Goal: Task Accomplishment & Management: Complete application form

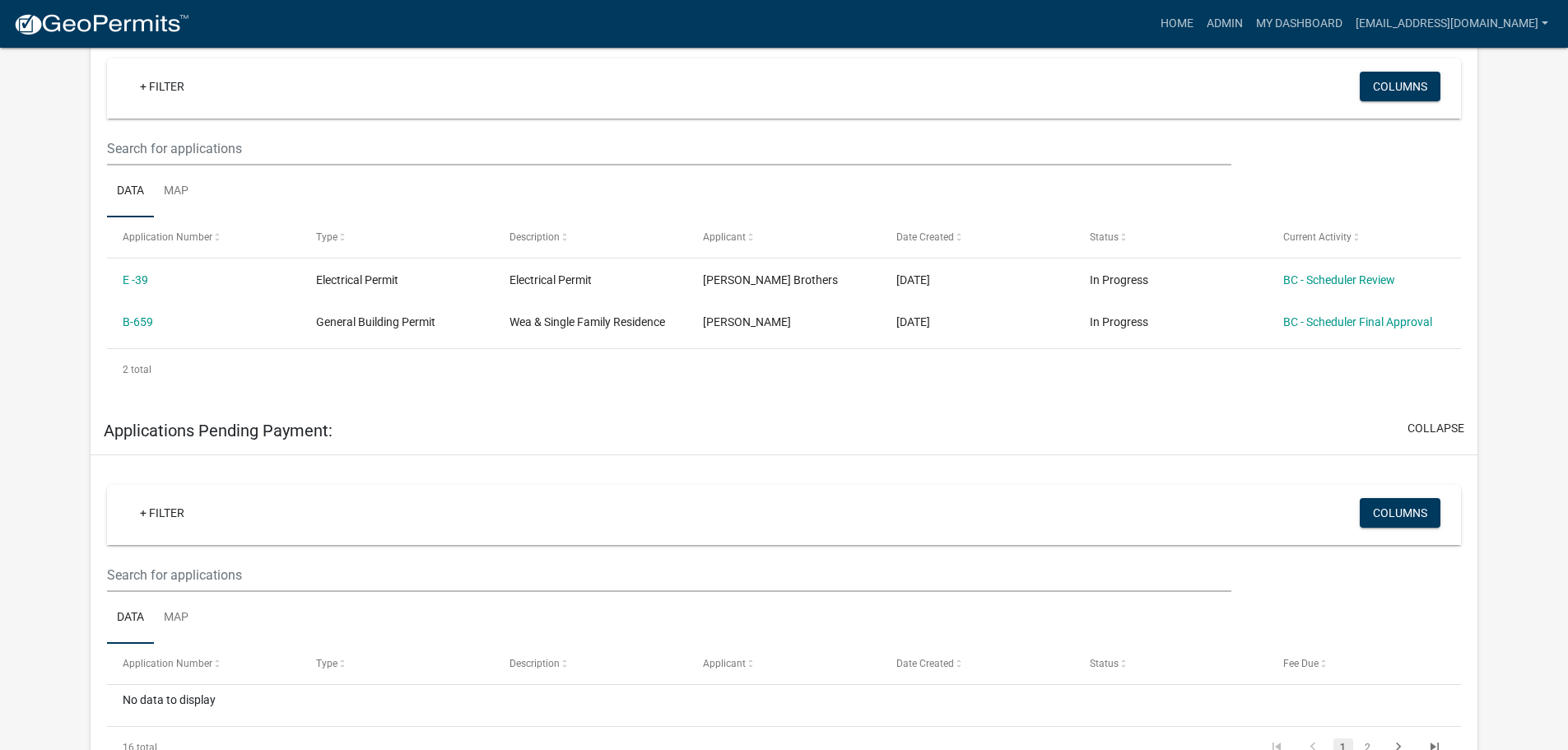
scroll to position [329, 0]
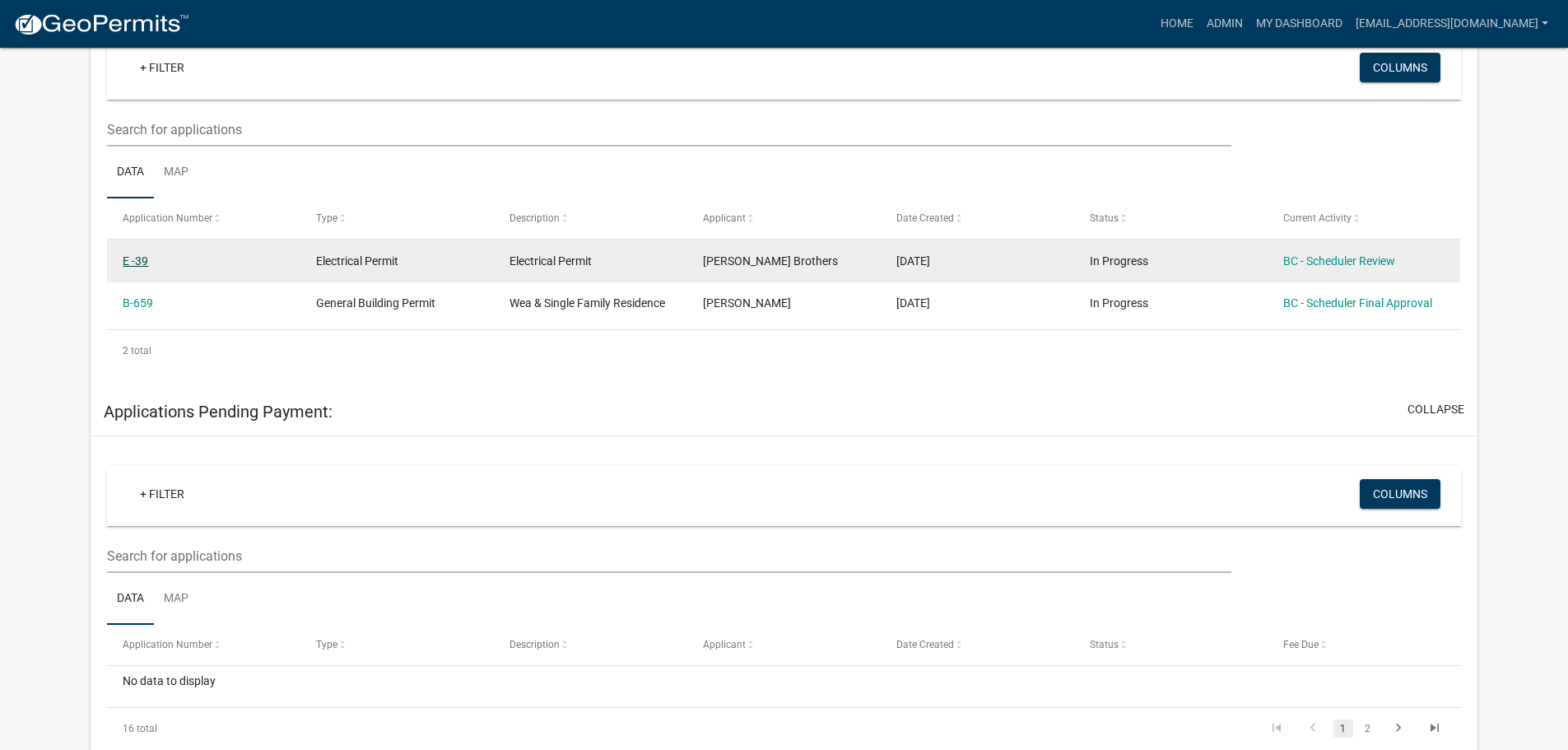
click at [138, 265] on link "E -39" at bounding box center [135, 261] width 25 height 14
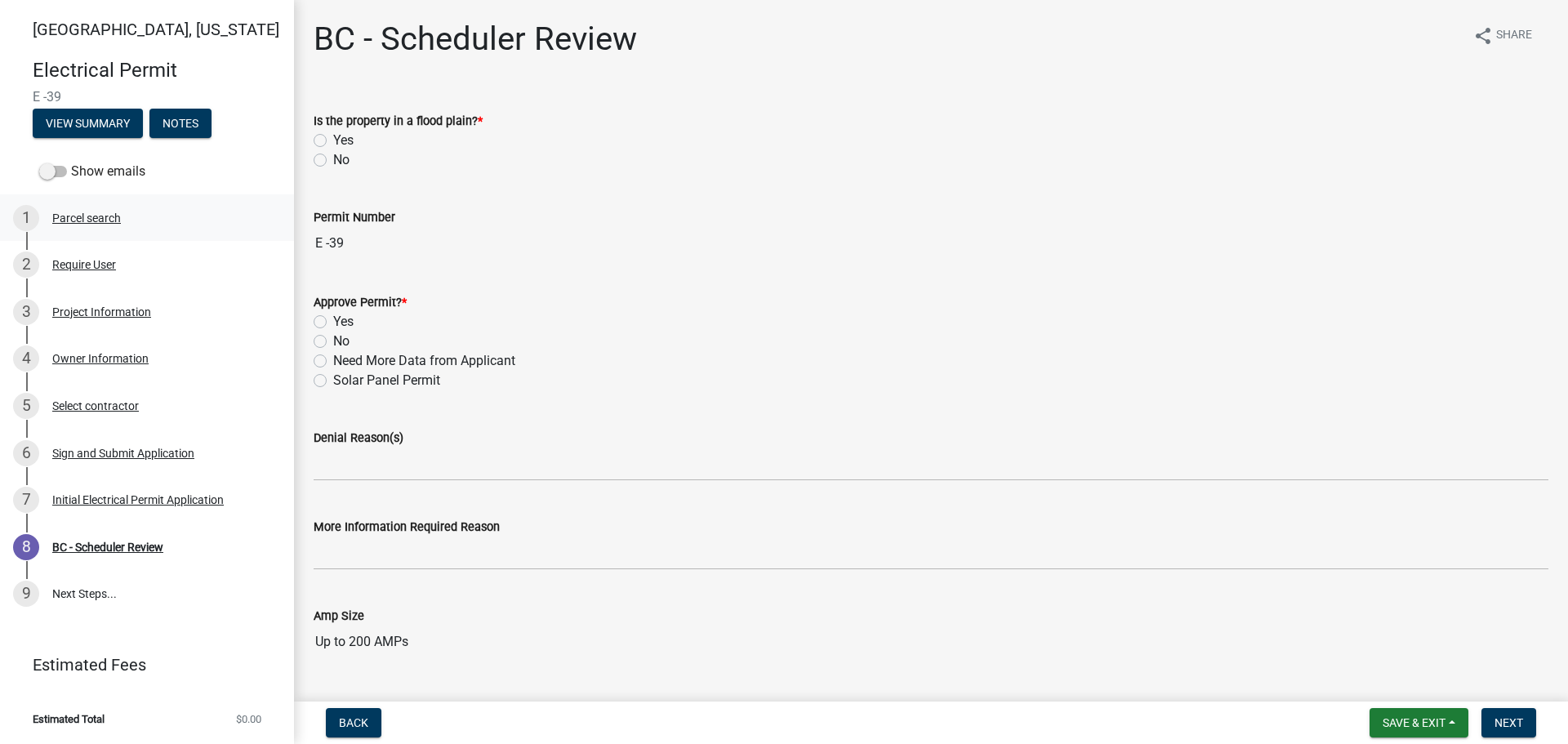
click at [89, 212] on div "Parcel search" at bounding box center [86, 218] width 68 height 12
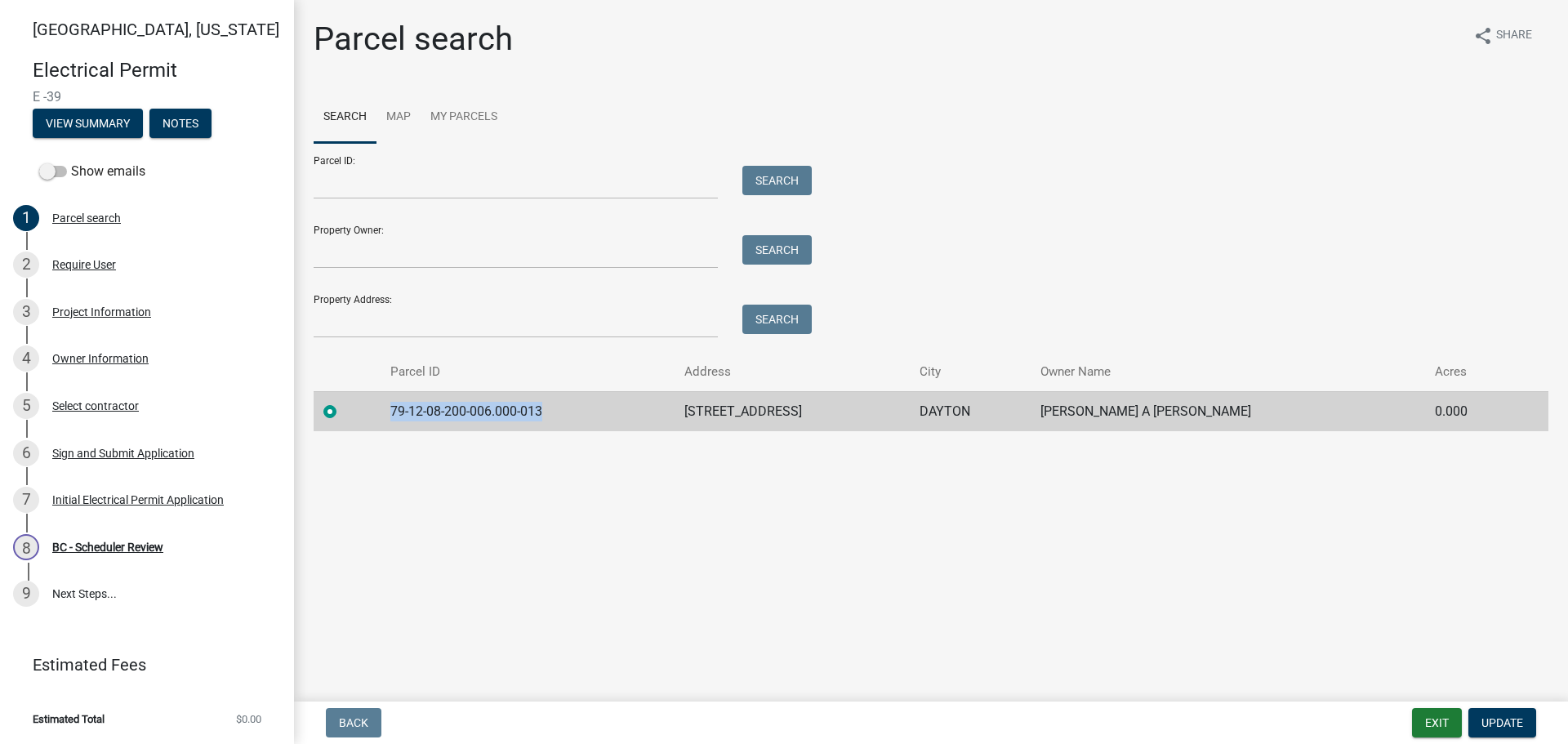
drag, startPoint x: 550, startPoint y: 407, endPoint x: 389, endPoint y: 396, distance: 161.4
click at [389, 396] on td "79-12-08-200-006.000-013" at bounding box center [527, 411] width 294 height 40
copy td "79-12-08-200-006.000-013"
click at [104, 263] on div "Require User" at bounding box center [84, 264] width 64 height 12
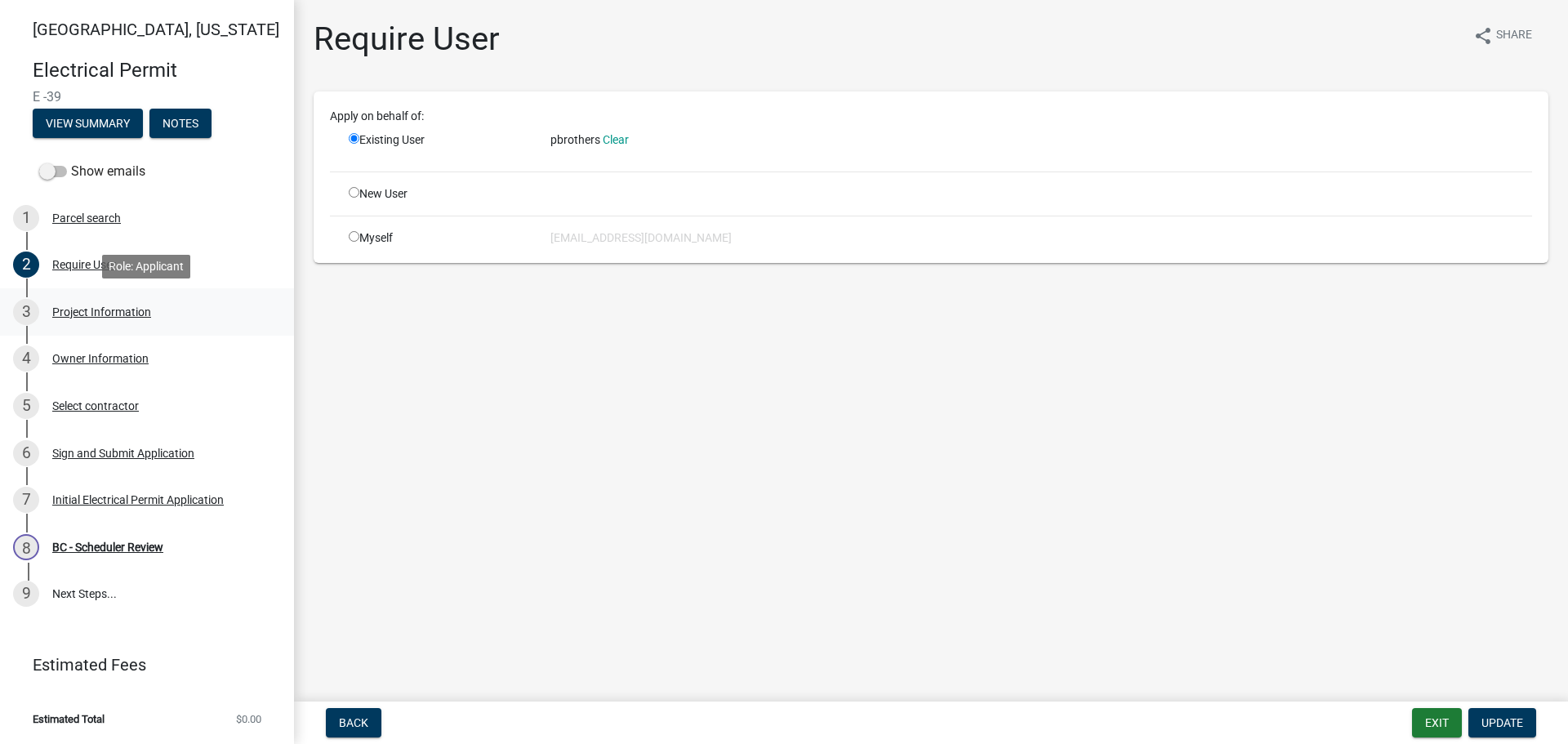
click at [81, 307] on div "Project Information" at bounding box center [102, 312] width 99 height 12
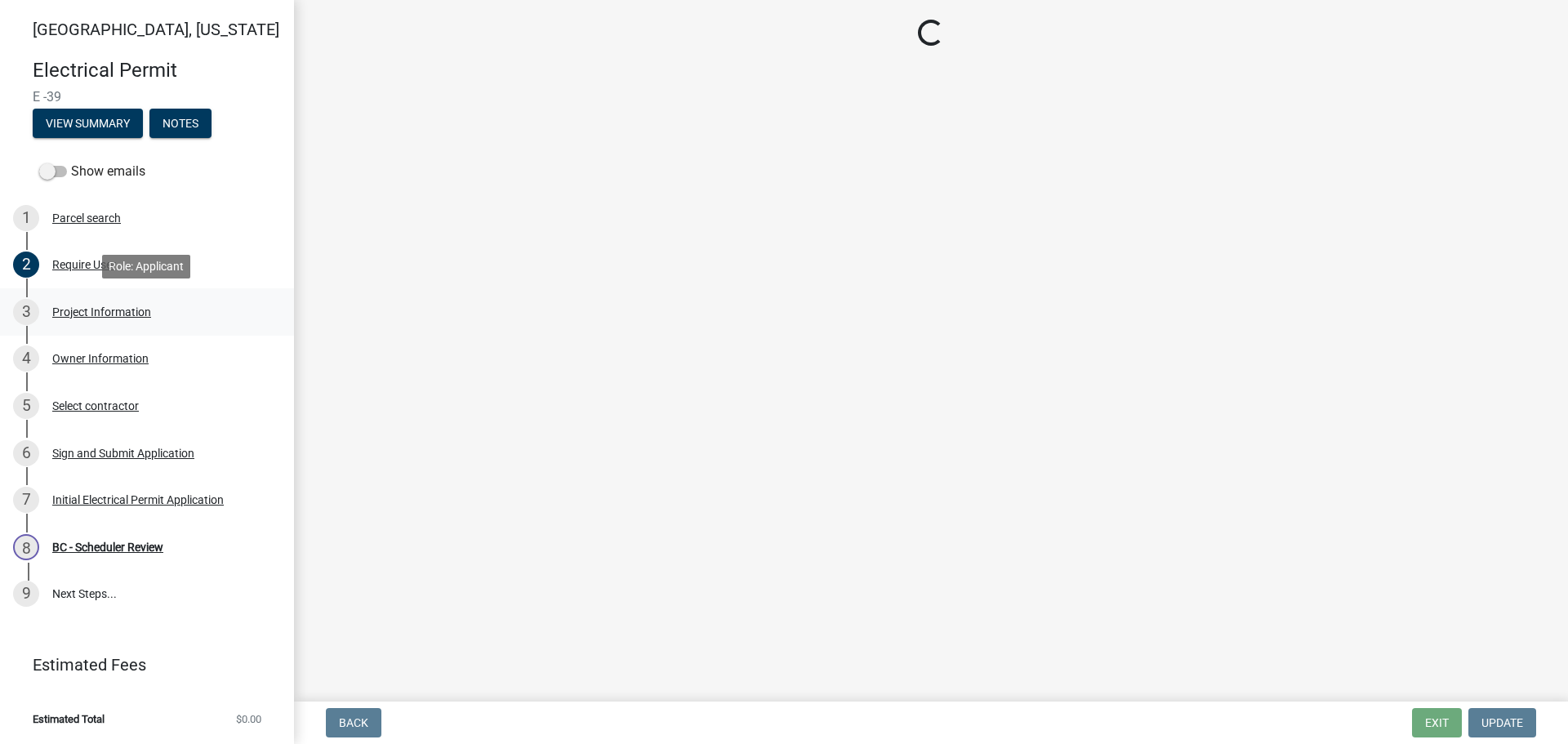
select select "52e3835b-3e26-436b-bdf9-674eefdf395e"
select select "afe6eb33-d775-453b-bcb2-af5847012d4c"
select select "3551e00d-b262-4d92-8b90-c336fe66cb57"
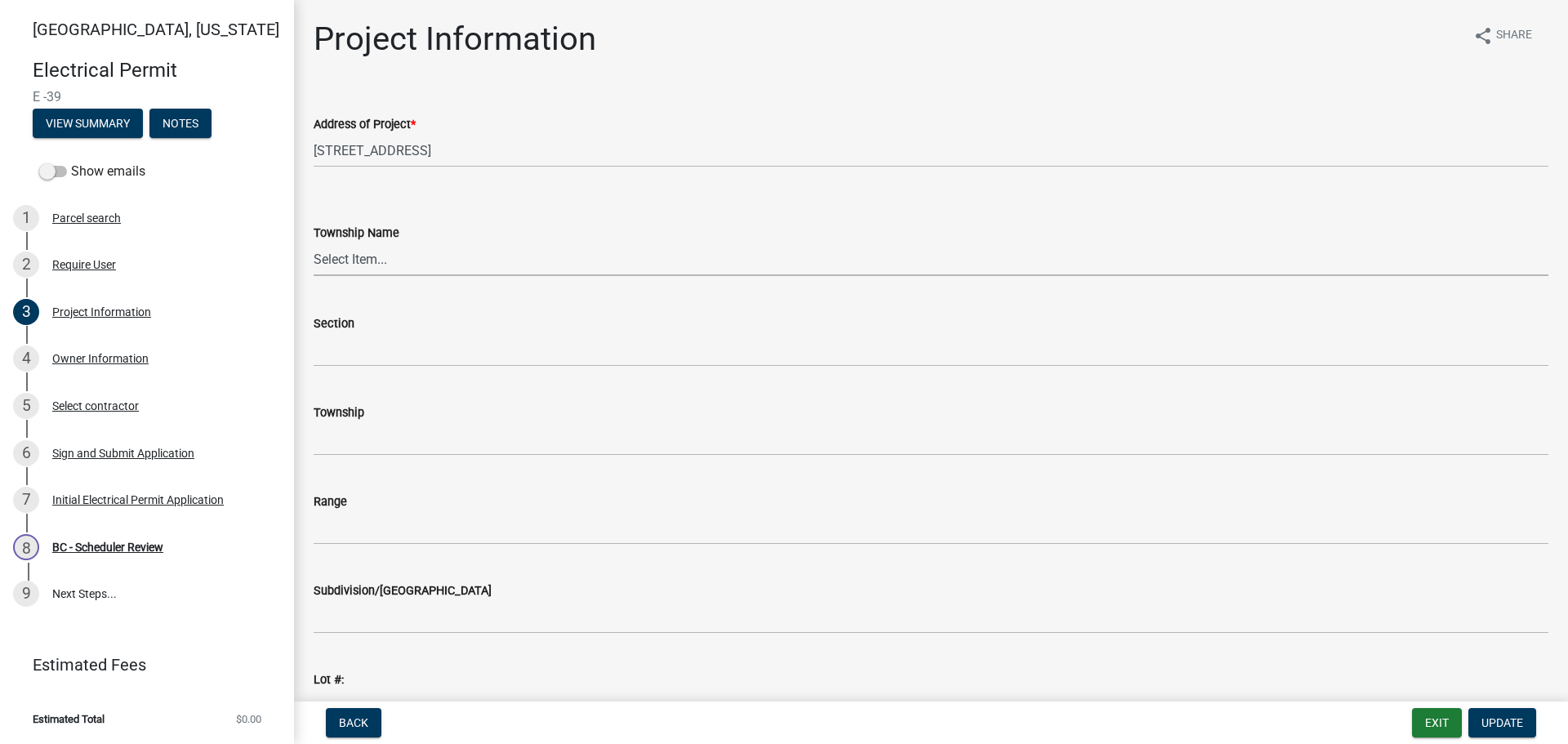
click at [390, 262] on select "Select Item... Fairfield Jackson Lauramie Perry Randolph Sheffield Shelby Tippe…" at bounding box center [931, 259] width 1235 height 33
click at [358, 261] on select "Select Item... Fairfield Jackson Lauramie Perry Randolph Sheffield Shelby Tippe…" at bounding box center [931, 259] width 1235 height 33
click at [314, 243] on select "Select Item... Fairfield Jackson Lauramie Perry Randolph Sheffield Shelby Tippe…" at bounding box center [931, 259] width 1235 height 33
select select "d981393e-0f1e-4515-b265-f938ebd65115"
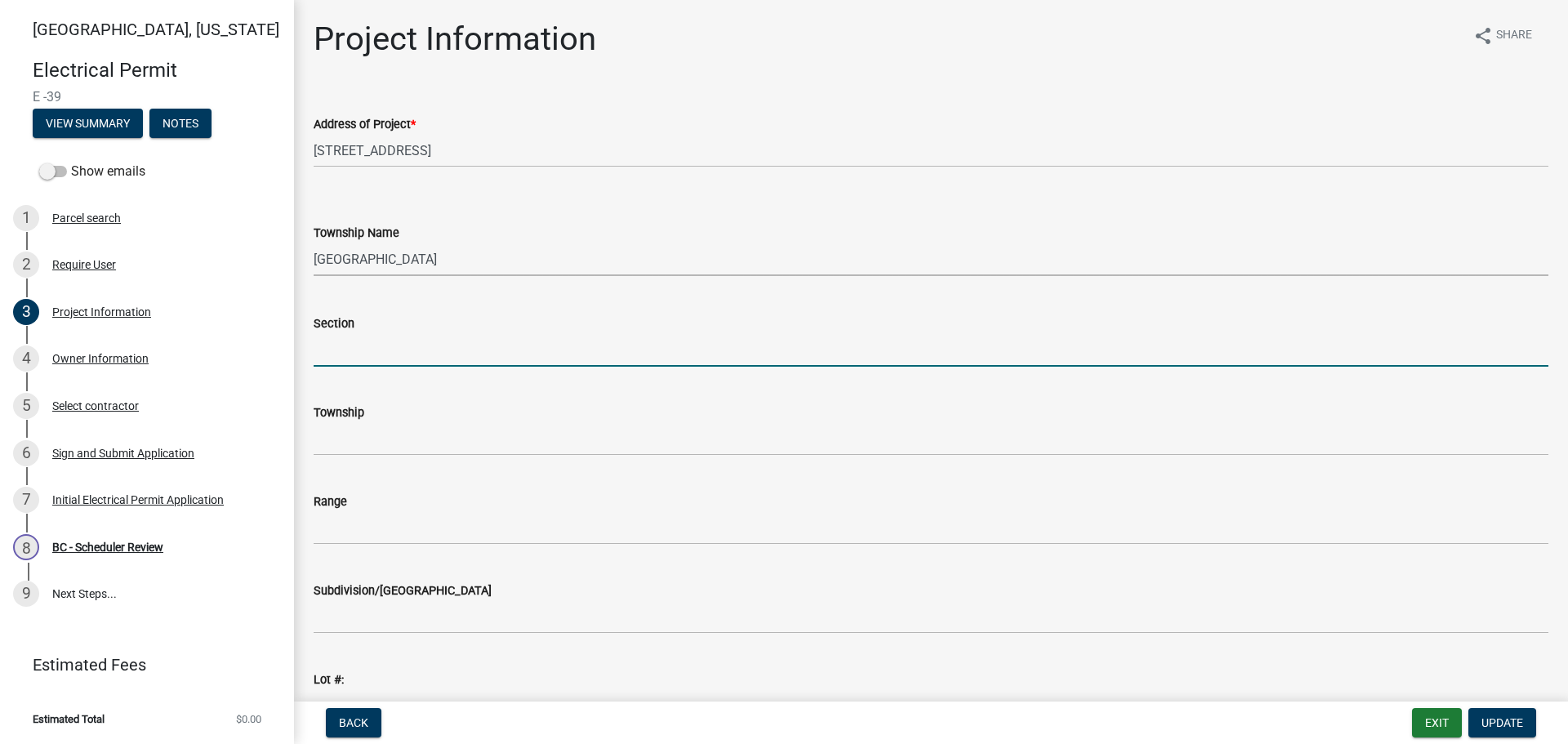
click at [349, 346] on input "Section" at bounding box center [931, 349] width 1235 height 33
click at [341, 345] on input "Section" at bounding box center [931, 349] width 1235 height 33
type input "4"
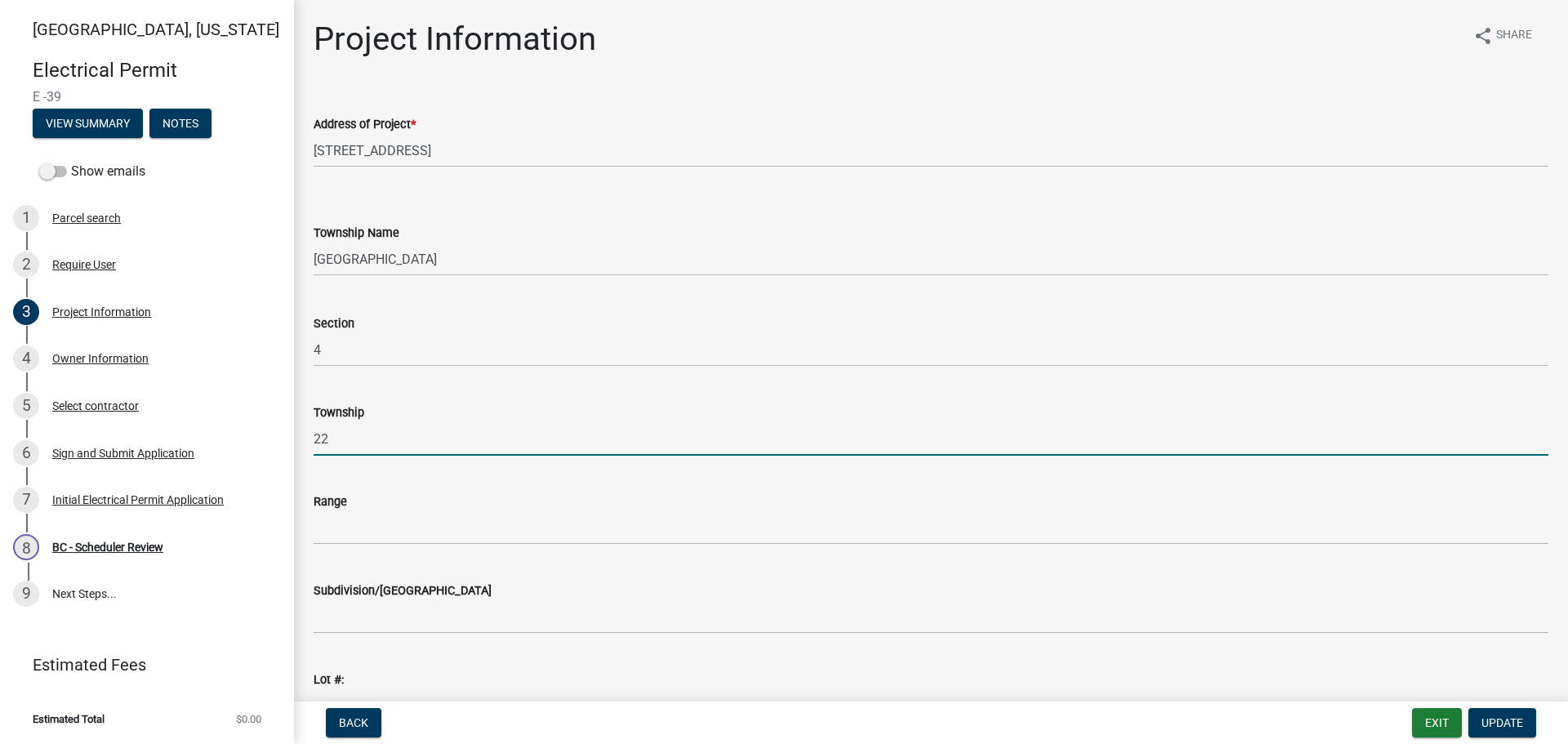
type input "22"
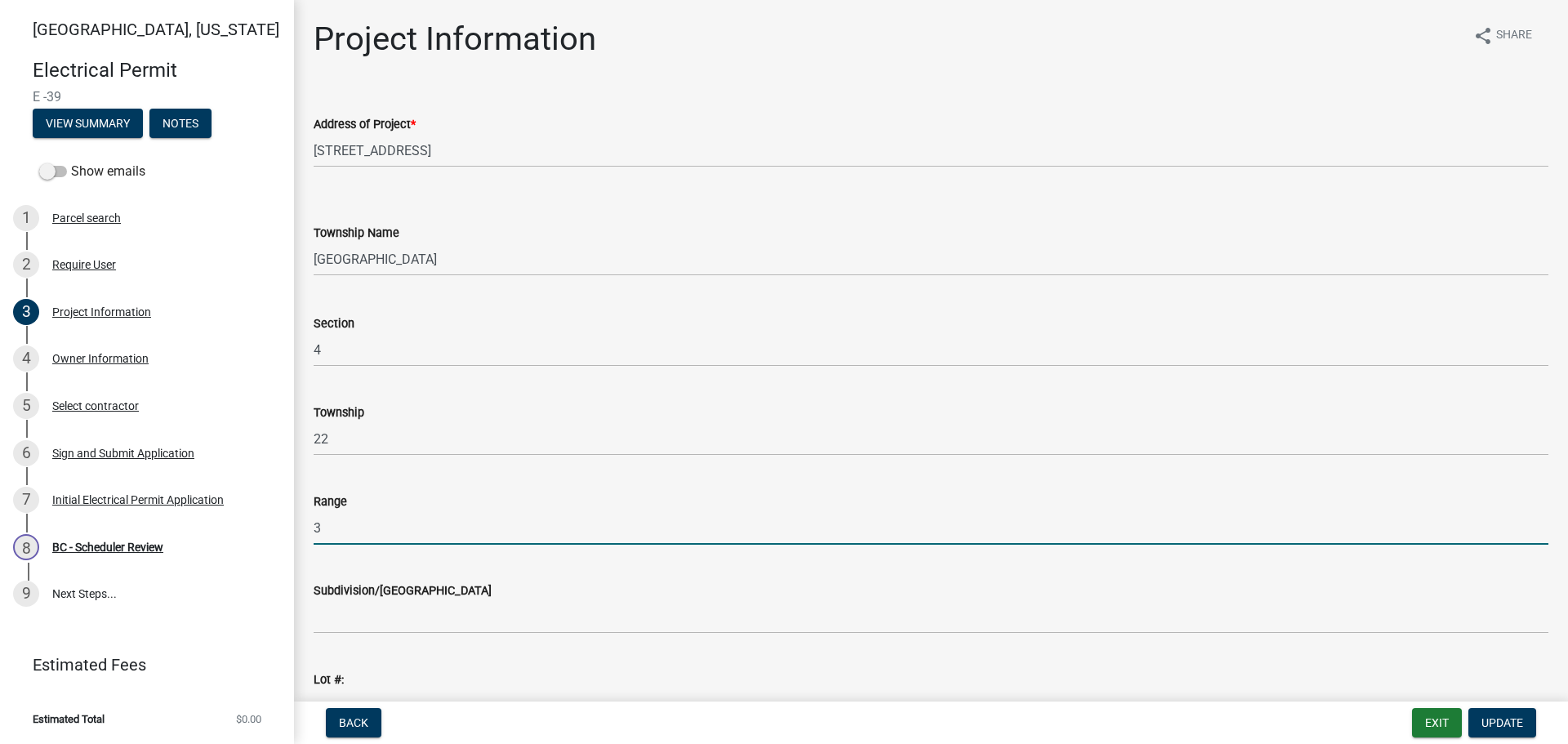
type input "3"
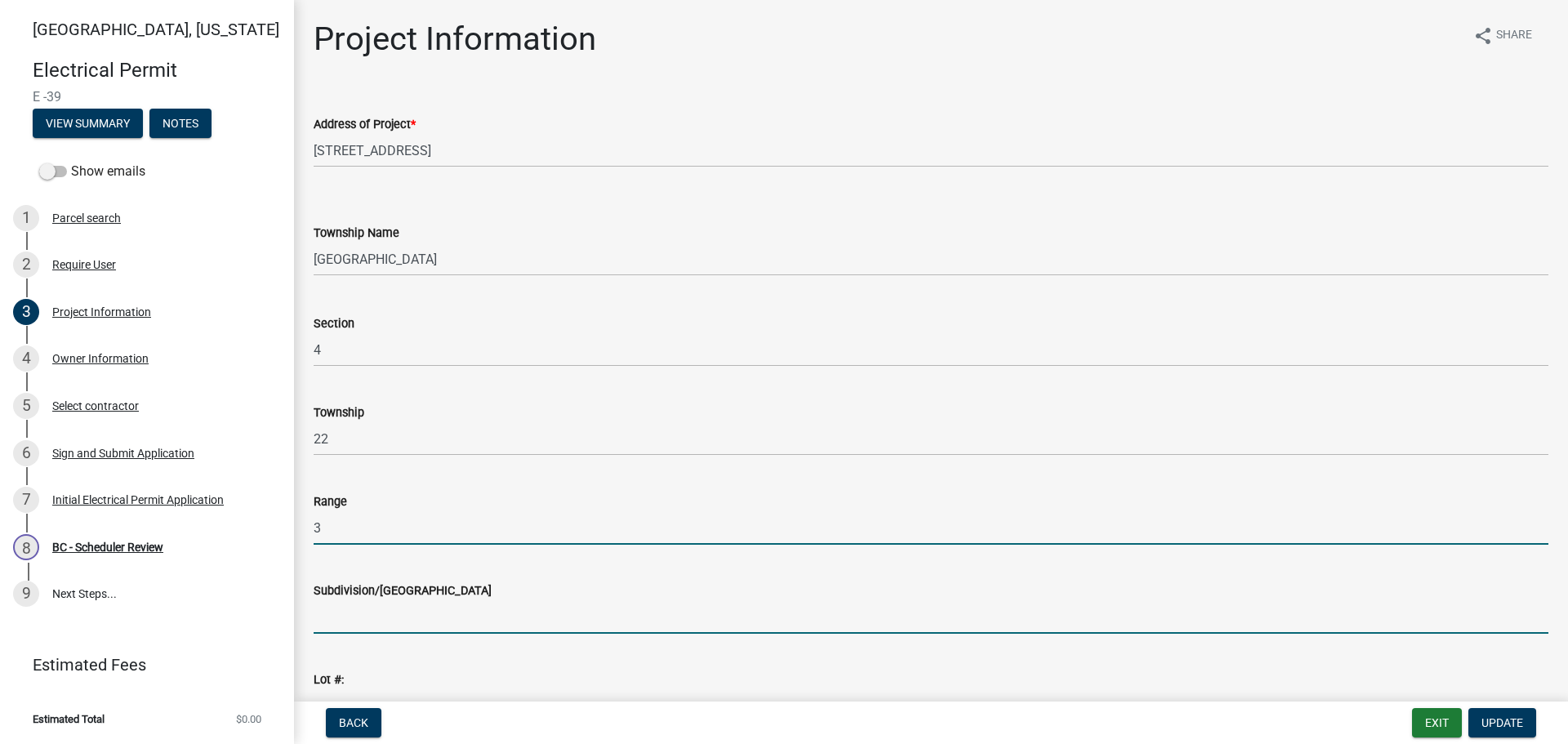
click at [463, 617] on input "Subdivision/Mobile Home Park" at bounding box center [931, 616] width 1235 height 33
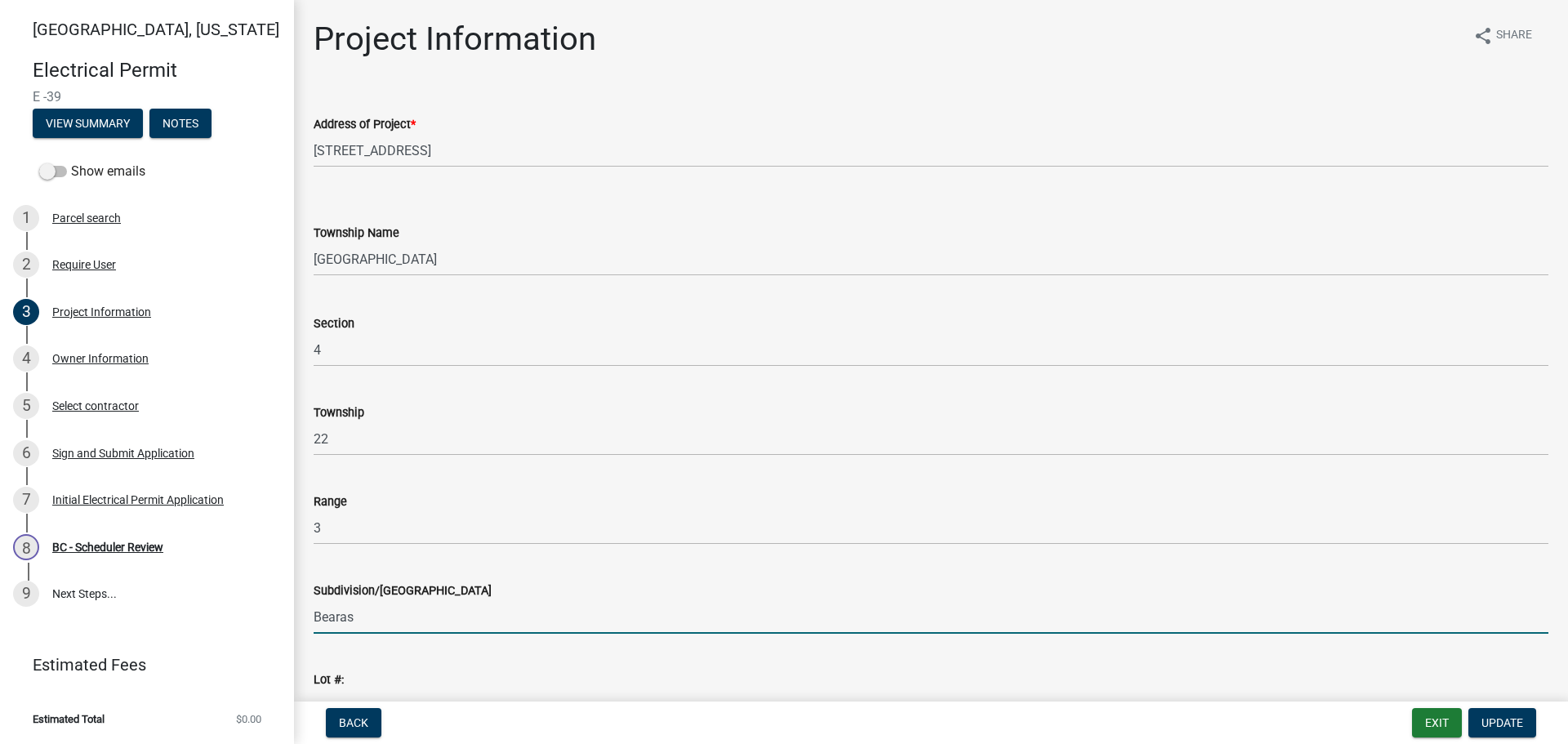
click at [379, 621] on input "Bearas" at bounding box center [931, 616] width 1235 height 33
type input "Beara"
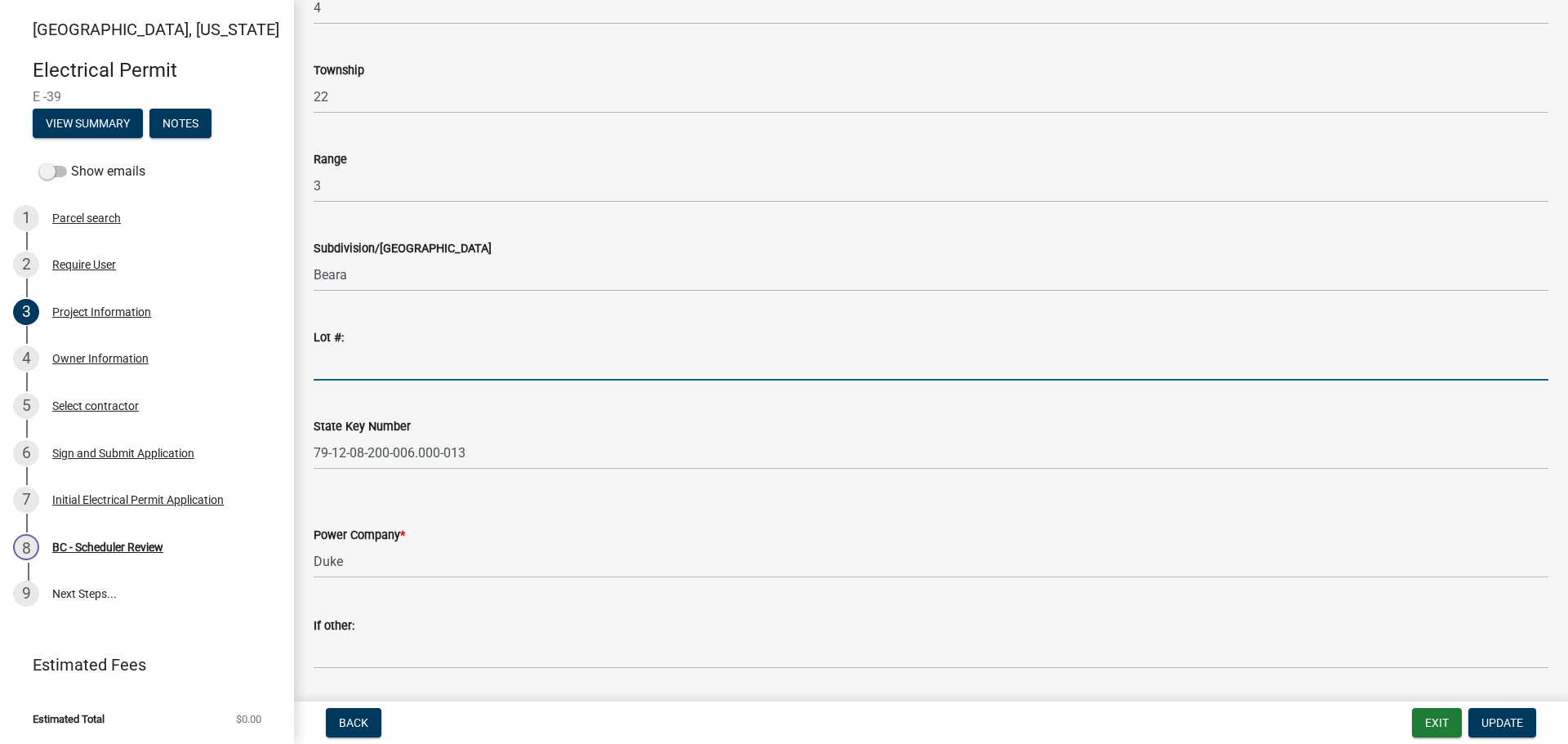
scroll to position [436, 0]
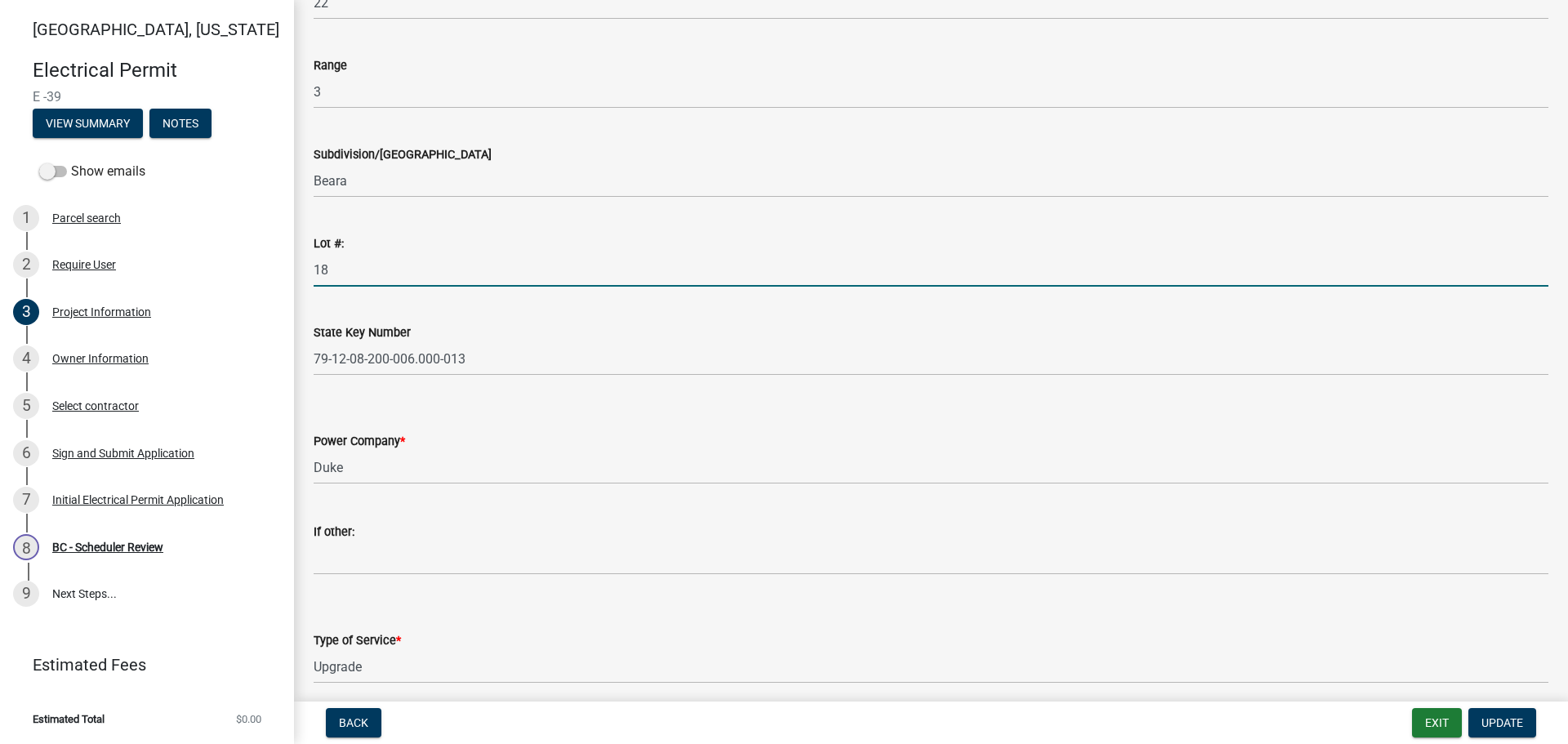
type input "18"
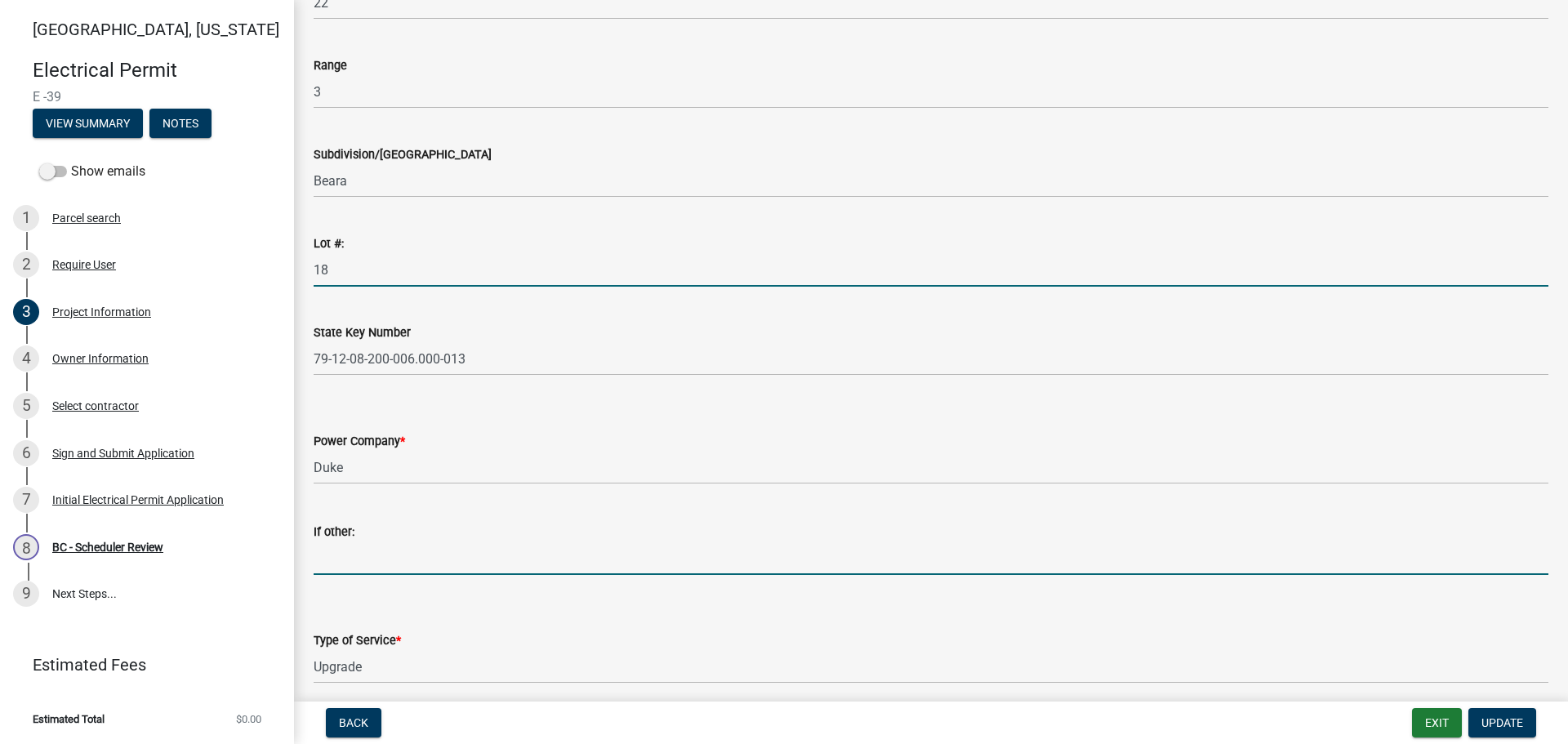
click at [456, 550] on input "If other:" at bounding box center [931, 558] width 1235 height 33
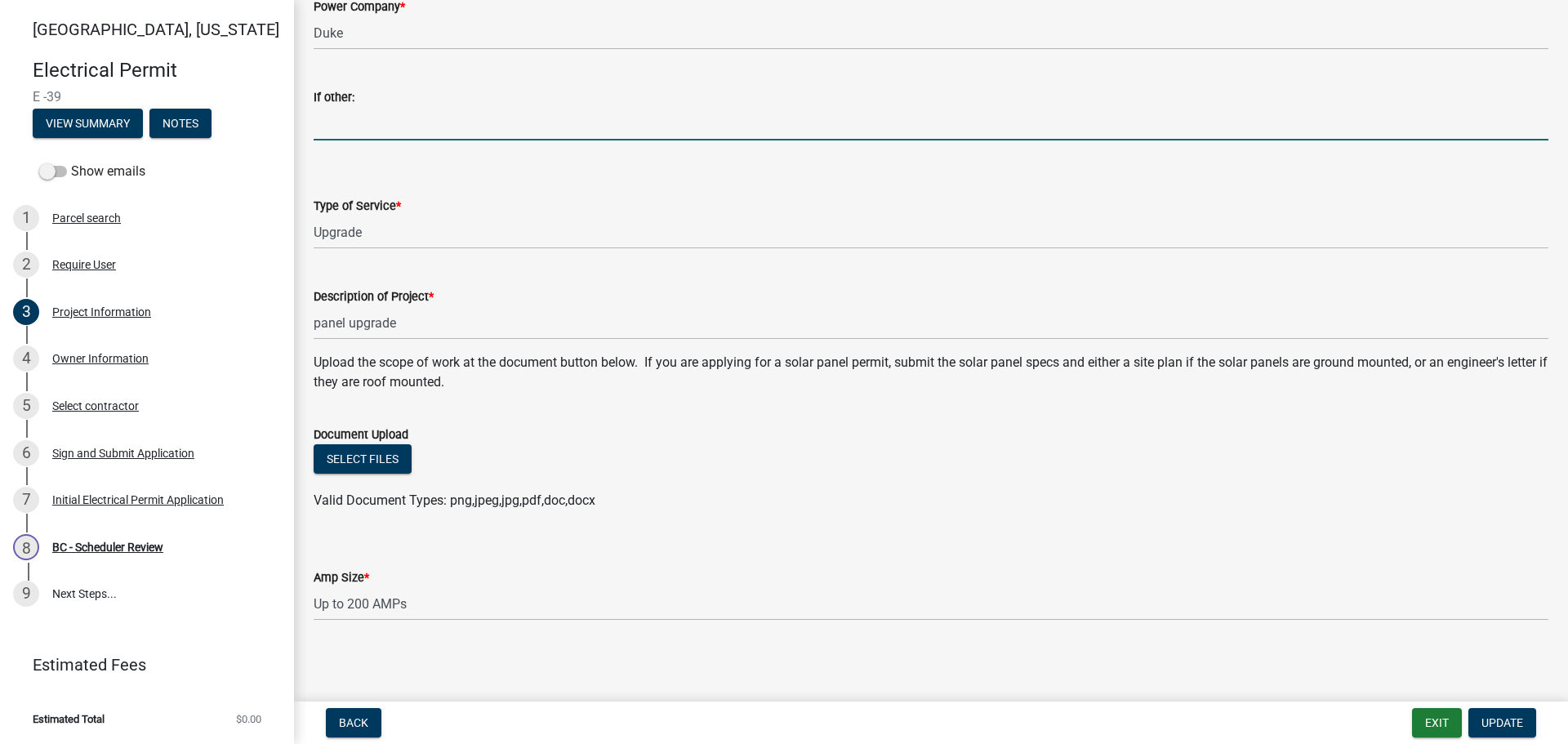
scroll to position [875, 0]
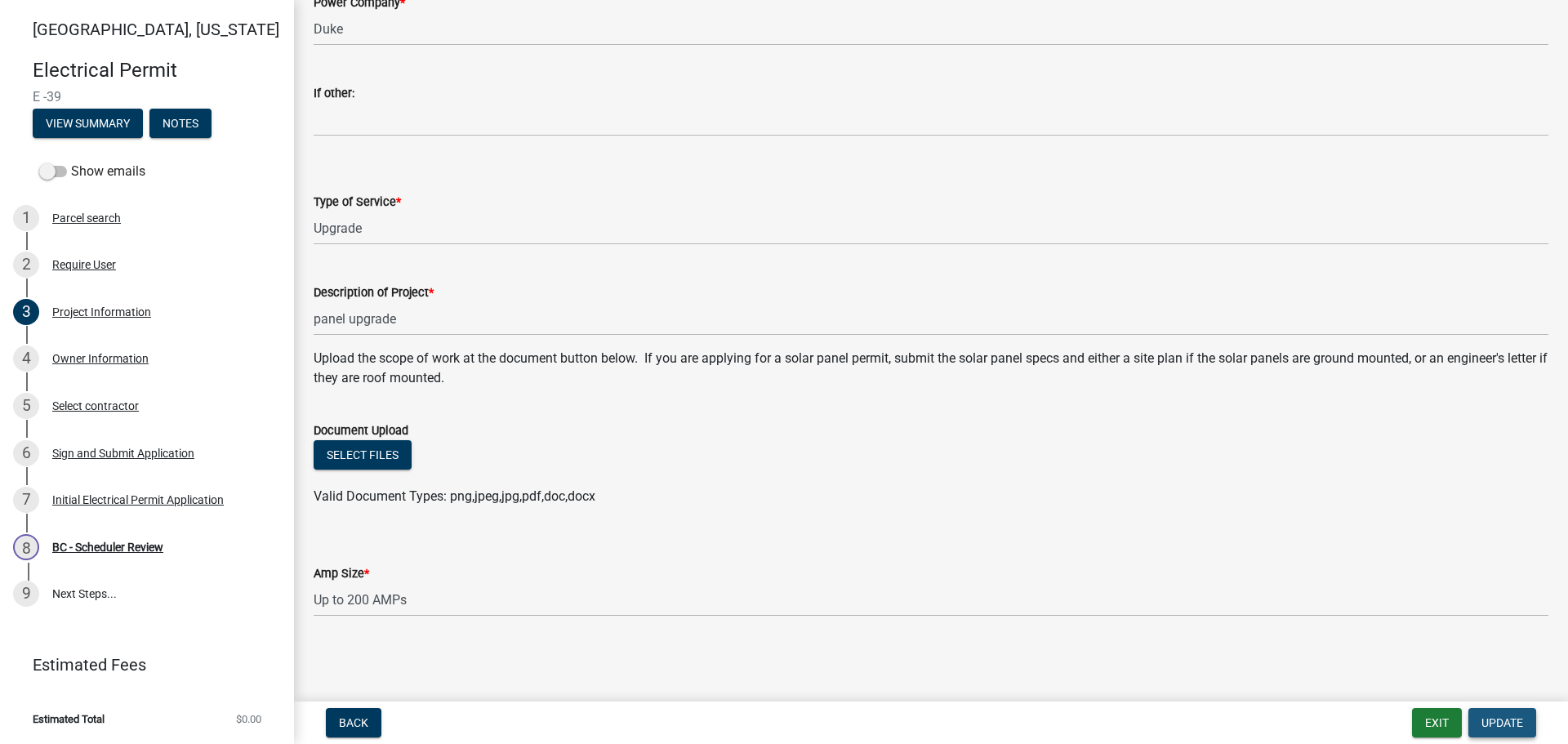
click at [1510, 723] on span "Update" at bounding box center [1502, 722] width 41 height 13
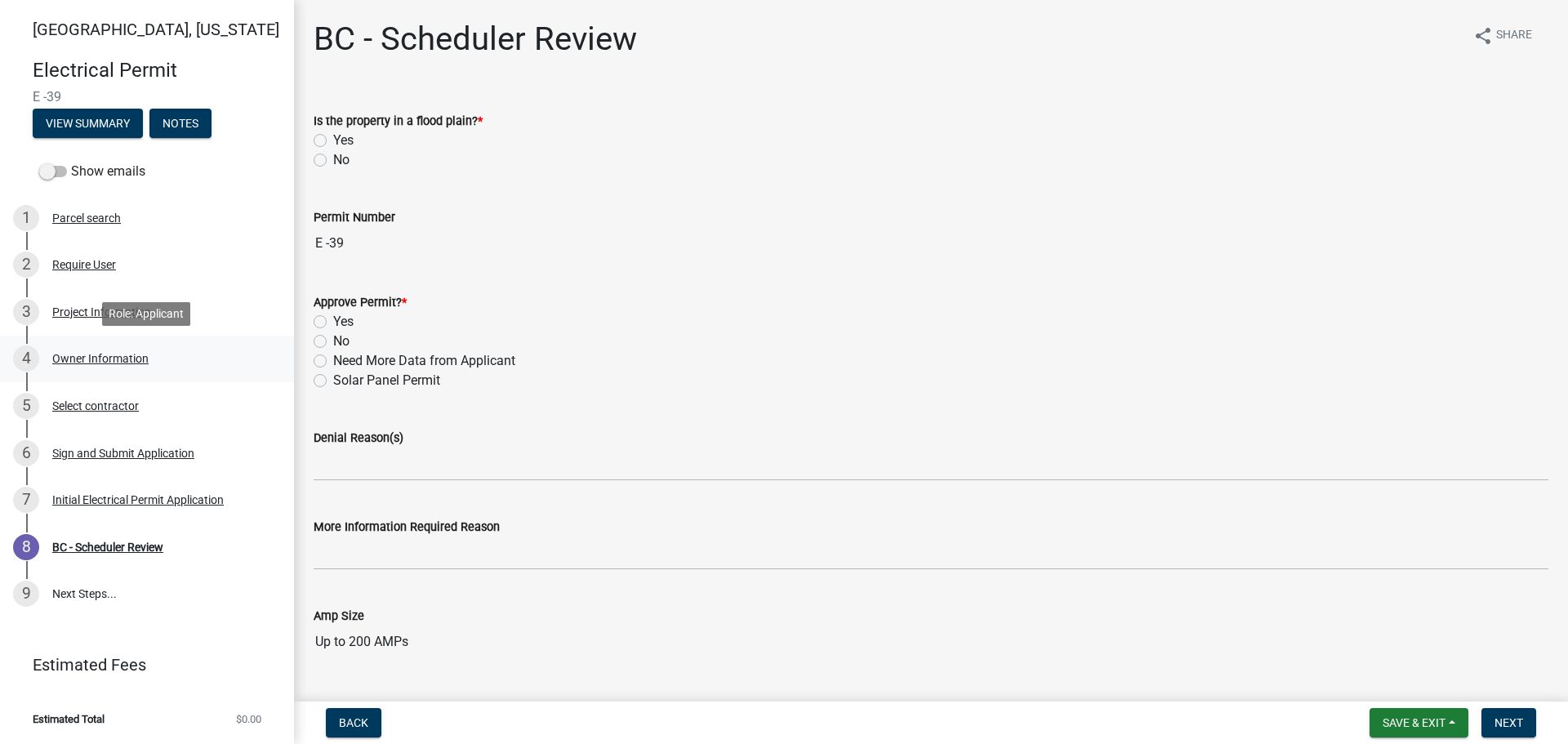
click at [82, 358] on div "Owner Information" at bounding box center [100, 358] width 96 height 12
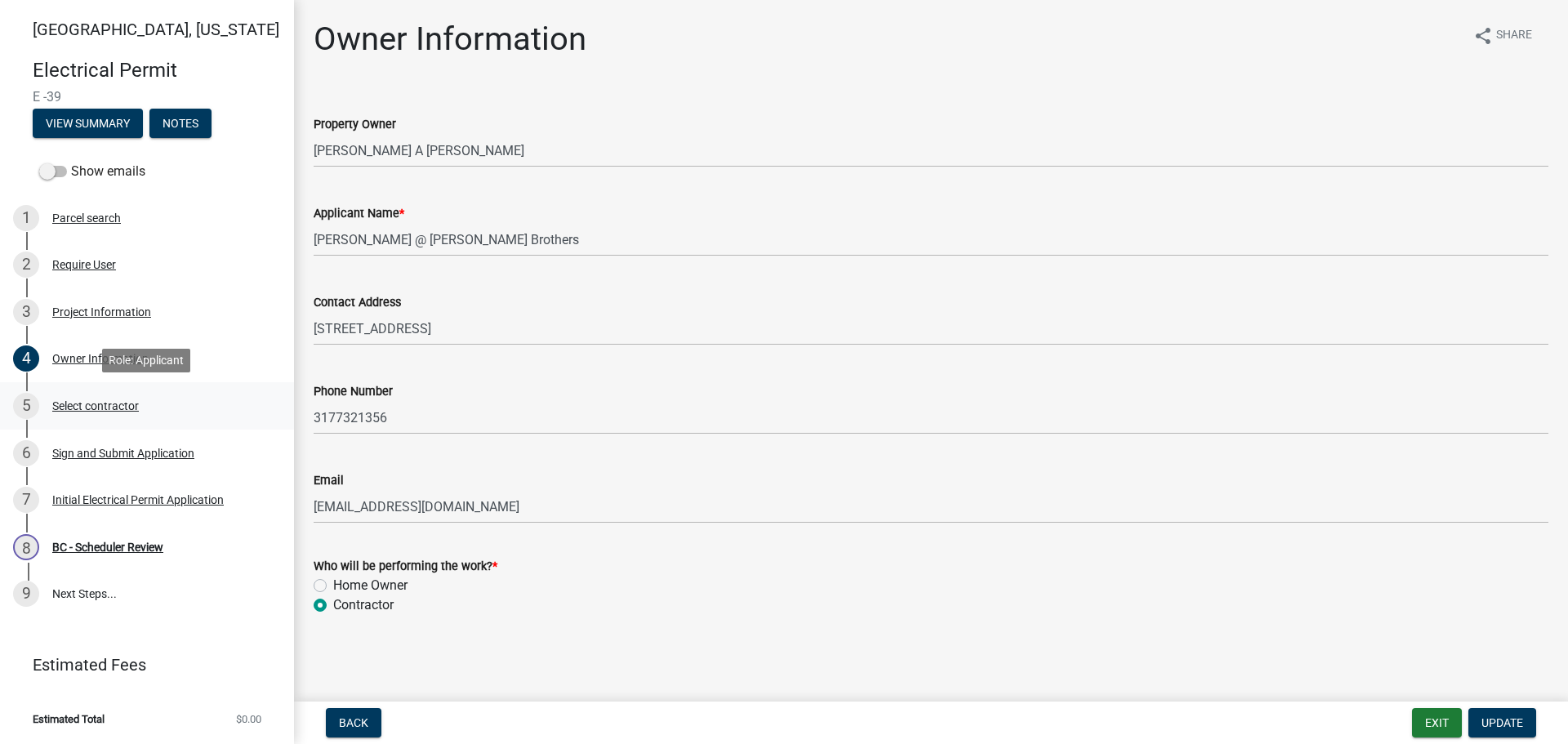
click at [90, 407] on div "Select contractor" at bounding box center [95, 406] width 86 height 12
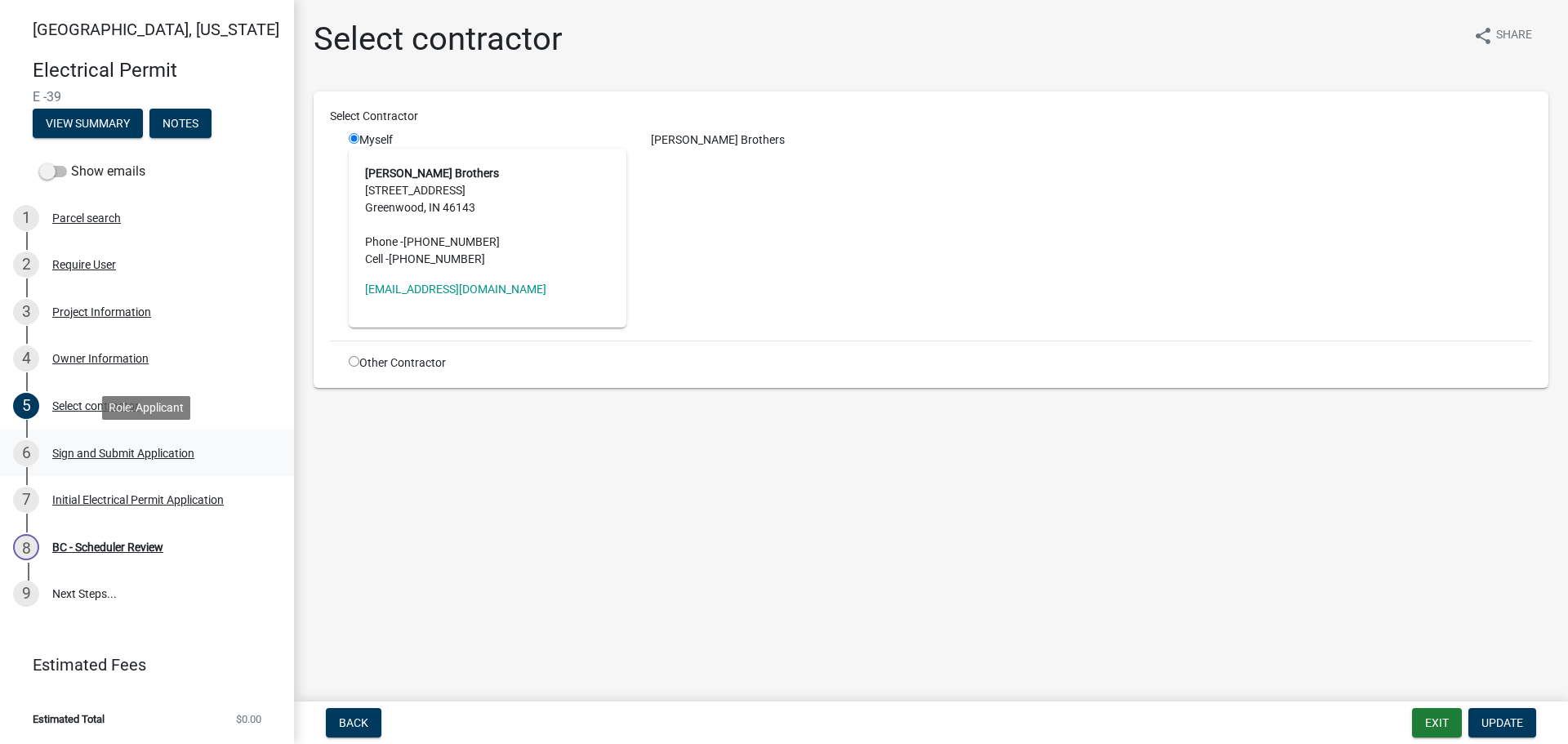
click at [97, 453] on div "Sign and Submit Application" at bounding box center [123, 453] width 142 height 12
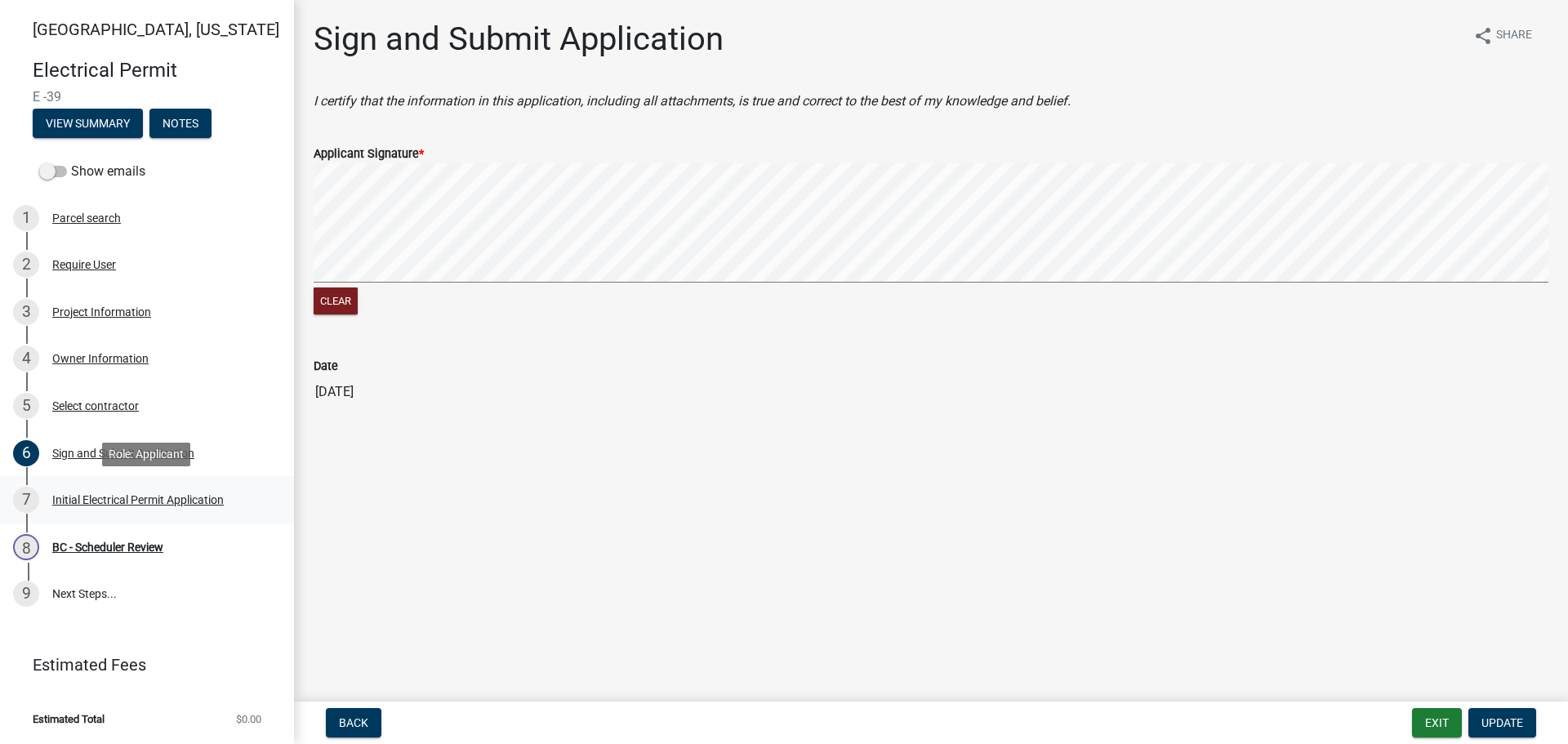
click at [106, 499] on div "Initial Electrical Permit Application" at bounding box center [138, 499] width 172 height 12
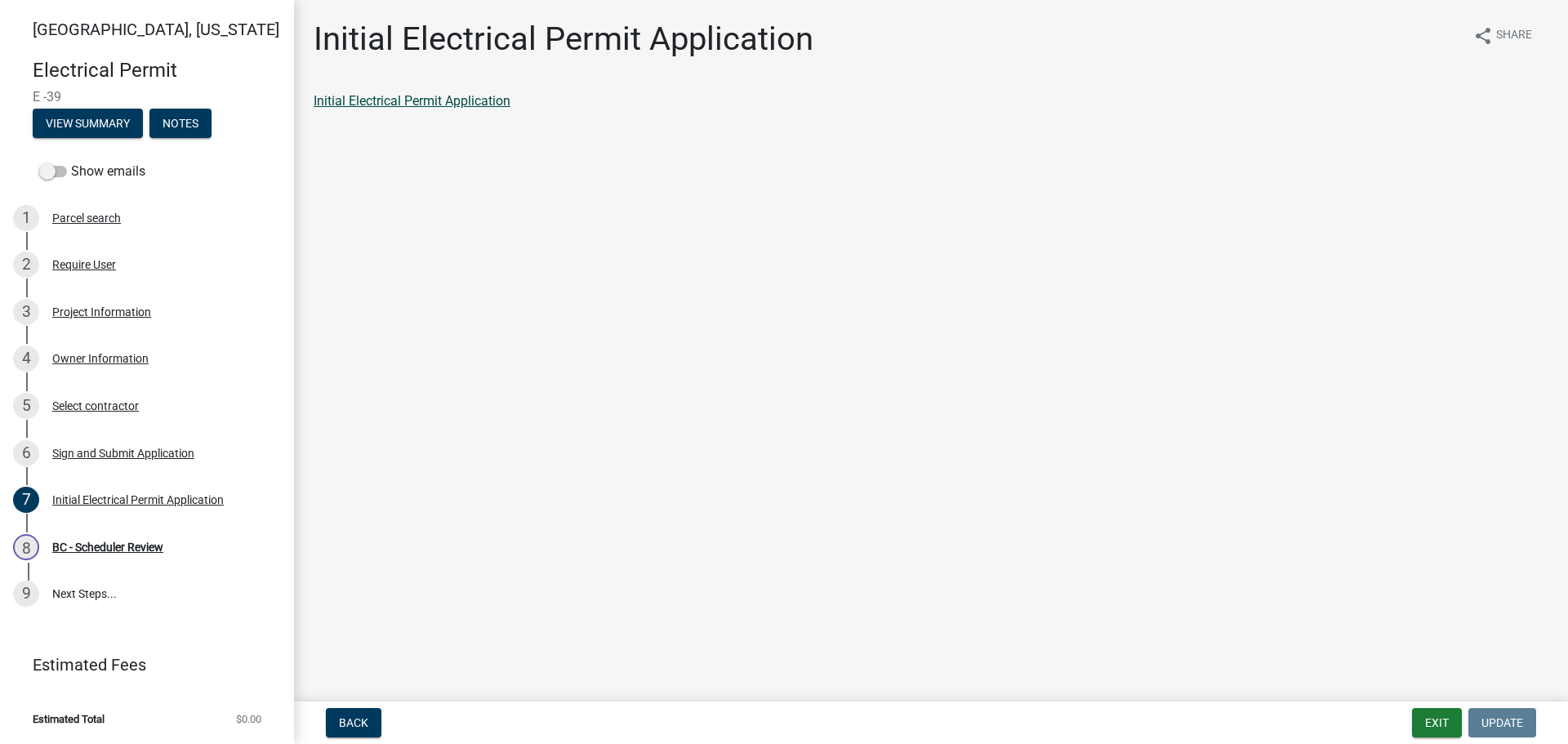
click at [392, 103] on link "Initial Electrical Permit Application" at bounding box center [412, 101] width 197 height 15
click at [98, 547] on div "BC - Scheduler Review" at bounding box center [107, 547] width 111 height 12
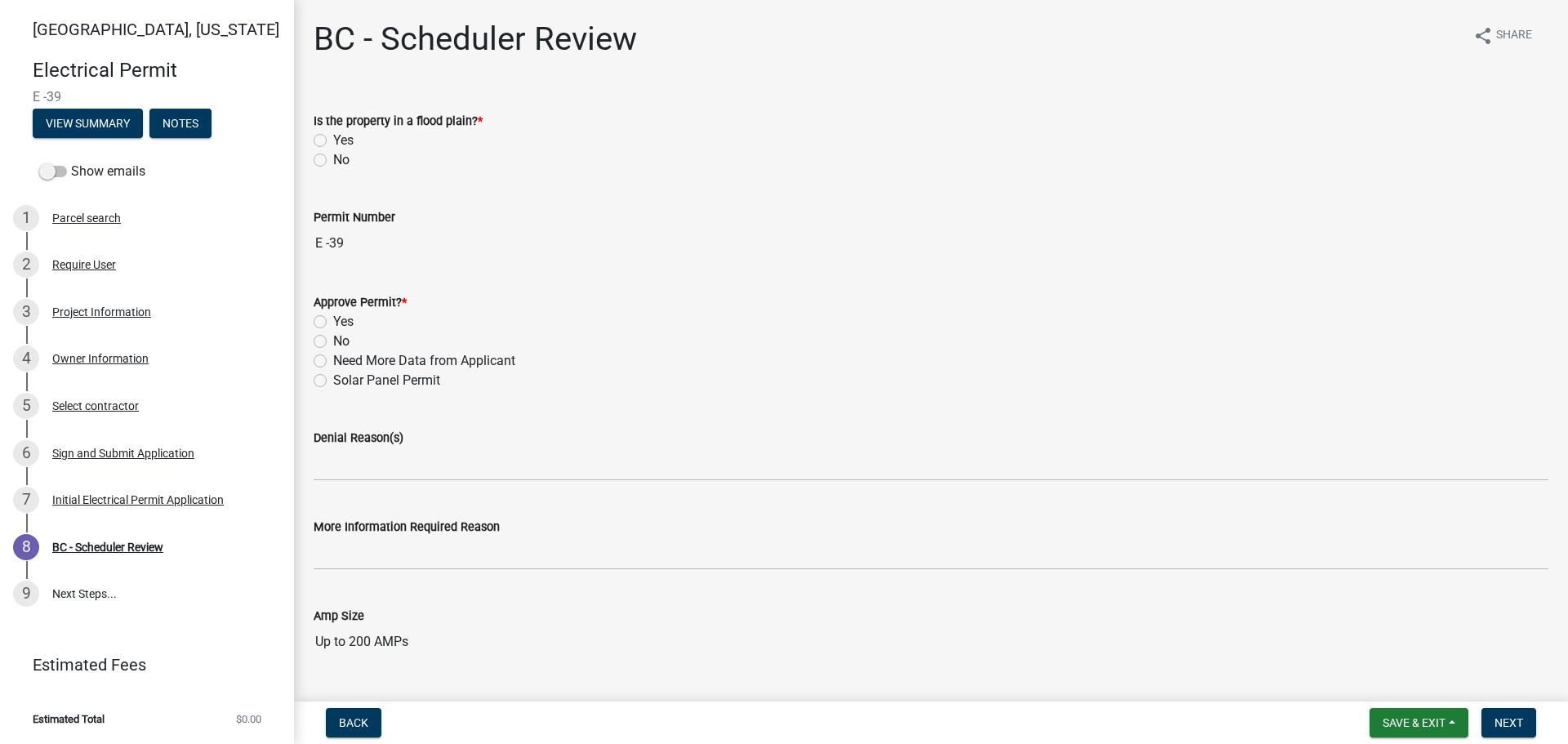
click at [333, 161] on label "No" at bounding box center [341, 160] width 16 height 20
click at [333, 161] on input "No" at bounding box center [338, 156] width 11 height 11
radio input "true"
click at [333, 320] on label "Yes" at bounding box center [343, 322] width 21 height 20
click at [333, 320] on input "Yes" at bounding box center [338, 318] width 11 height 11
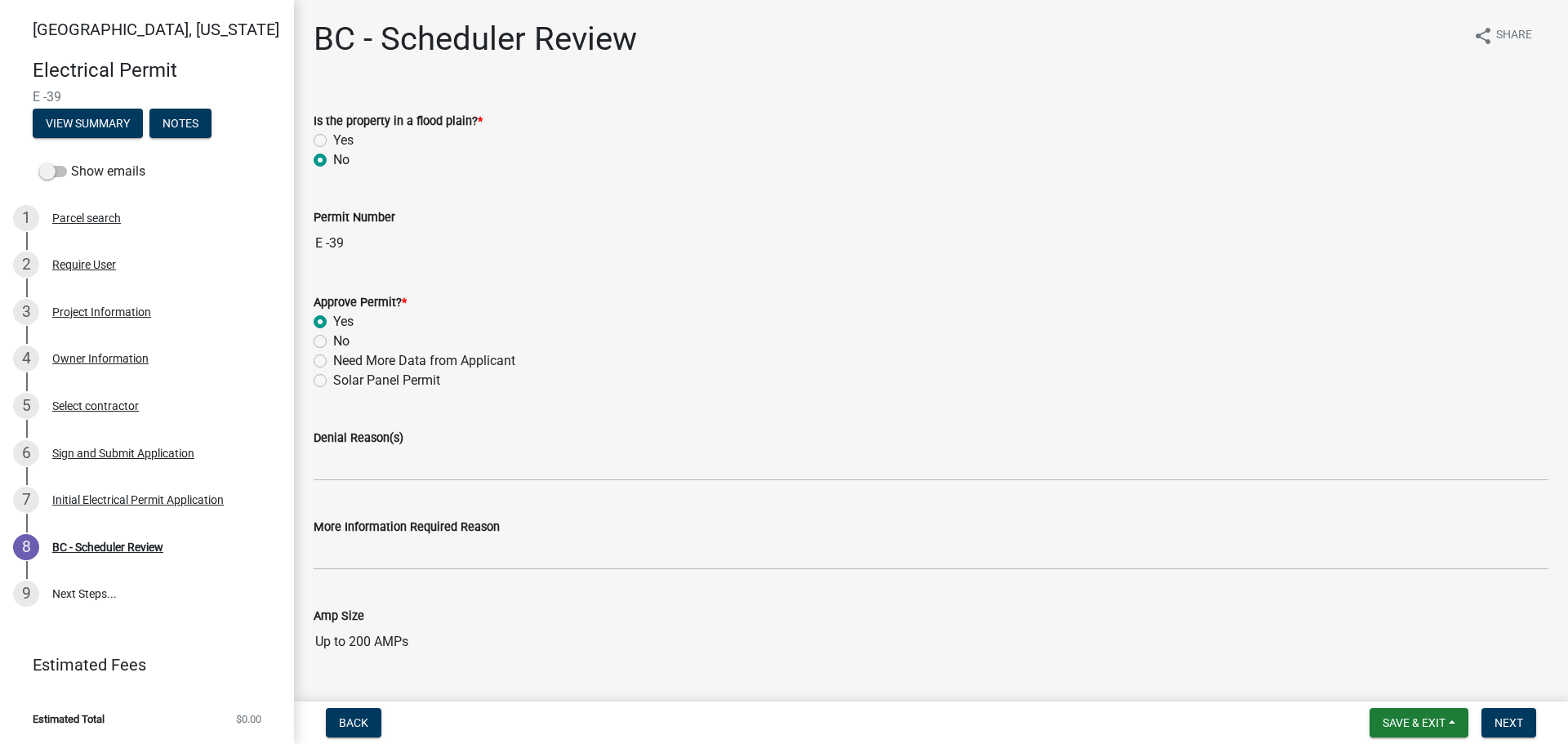
radio input "true"
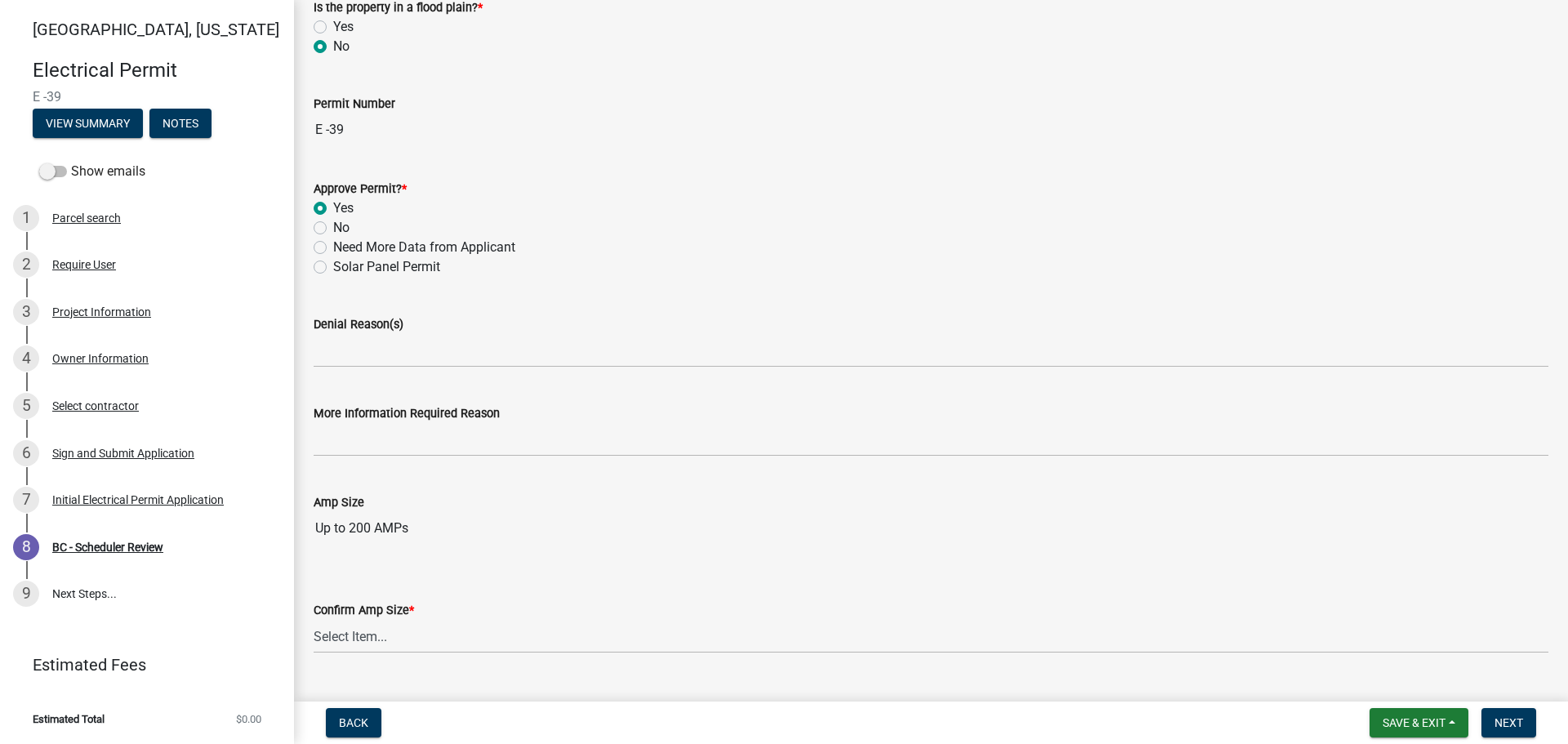
scroll to position [150, 0]
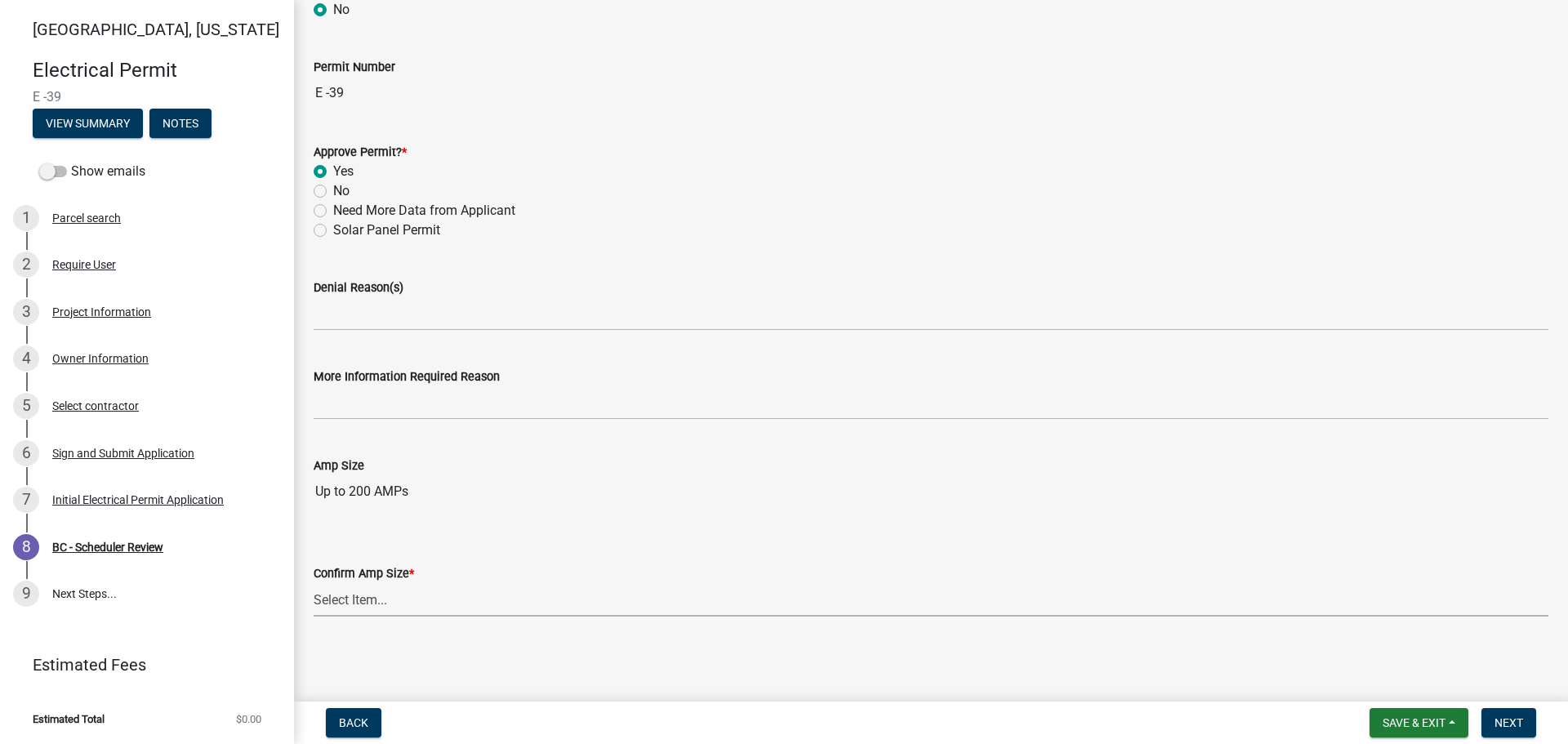
click at [427, 602] on select "Select Item... Mobile Home Park Up to 200 AMPs Over 200-400 AMPs Over 400-1000 …" at bounding box center [931, 599] width 1235 height 33
click at [314, 583] on select "Select Item... Mobile Home Park Up to 200 AMPs Over 200-400 AMPs Over 400-1000 …" at bounding box center [931, 599] width 1235 height 33
select select "3551e00d-b262-4d92-8b90-c336fe66cb57"
click at [1499, 723] on span "Next" at bounding box center [1510, 722] width 29 height 13
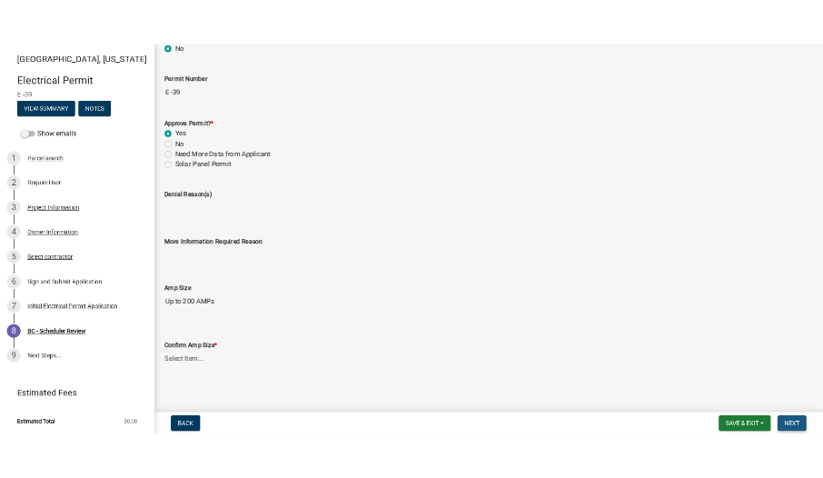
scroll to position [0, 0]
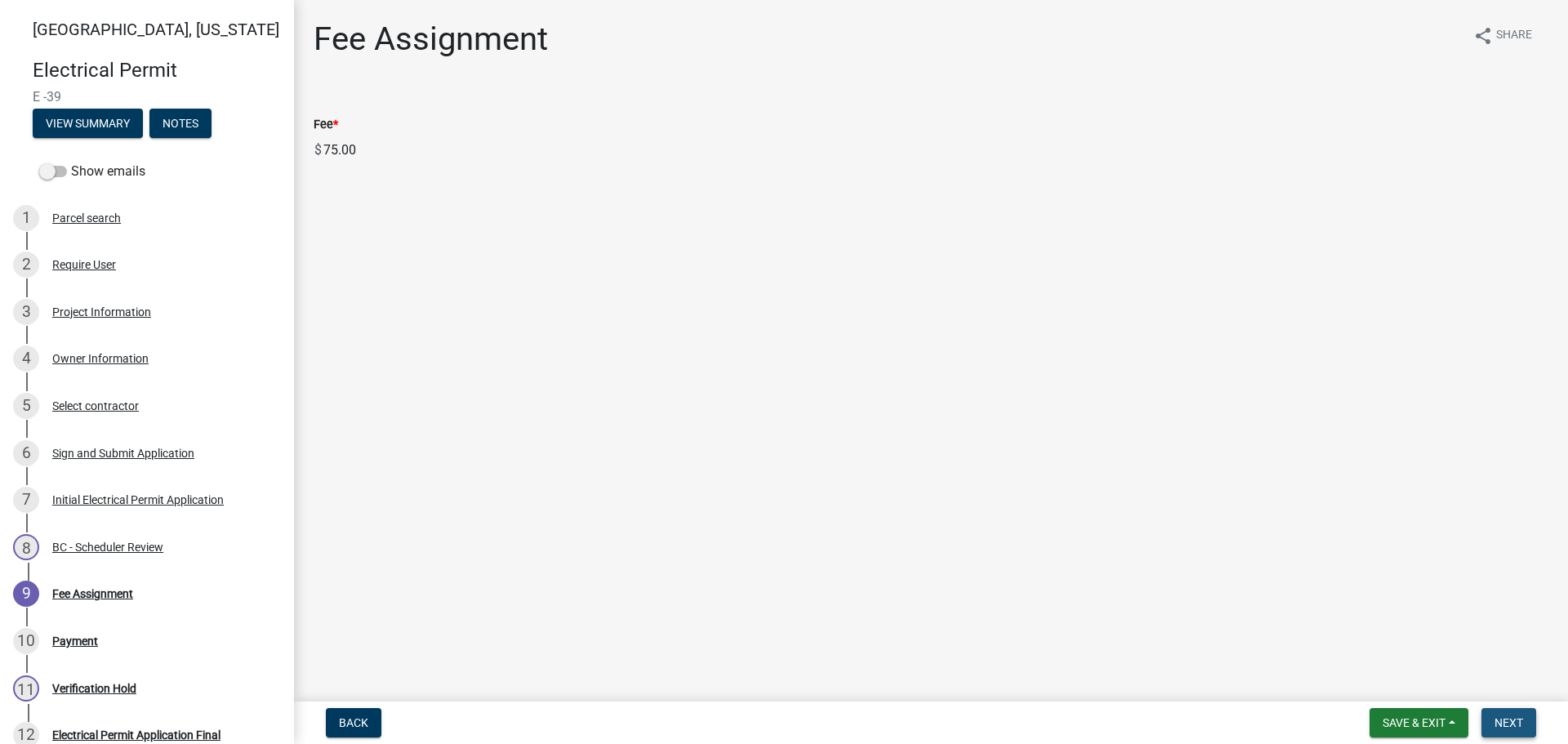
click at [1506, 719] on span "Next" at bounding box center [1510, 722] width 29 height 13
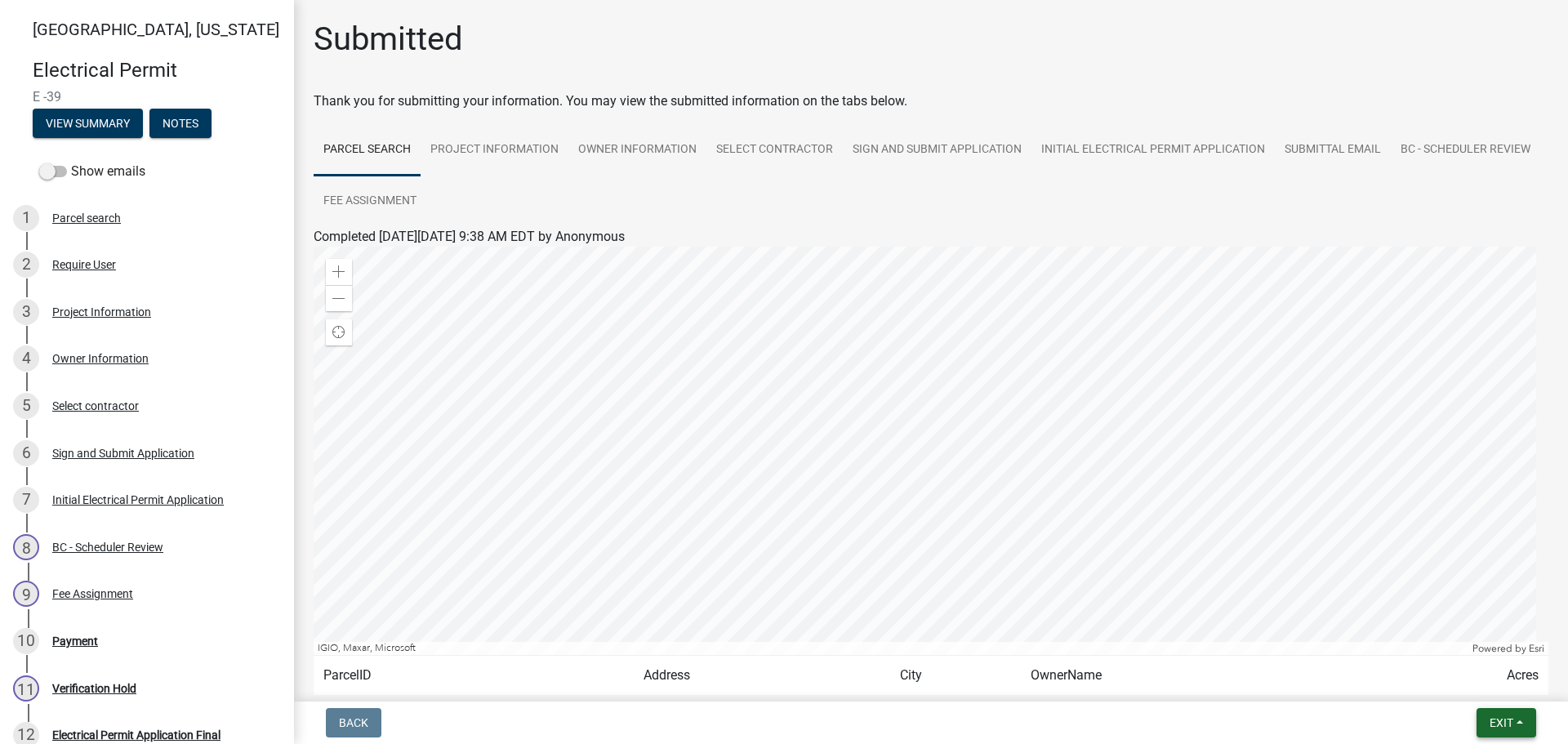
click at [1520, 721] on button "Exit" at bounding box center [1507, 722] width 59 height 30
click at [1490, 682] on button "Save & Exit" at bounding box center [1471, 681] width 130 height 40
